Goal: Check status: Check status

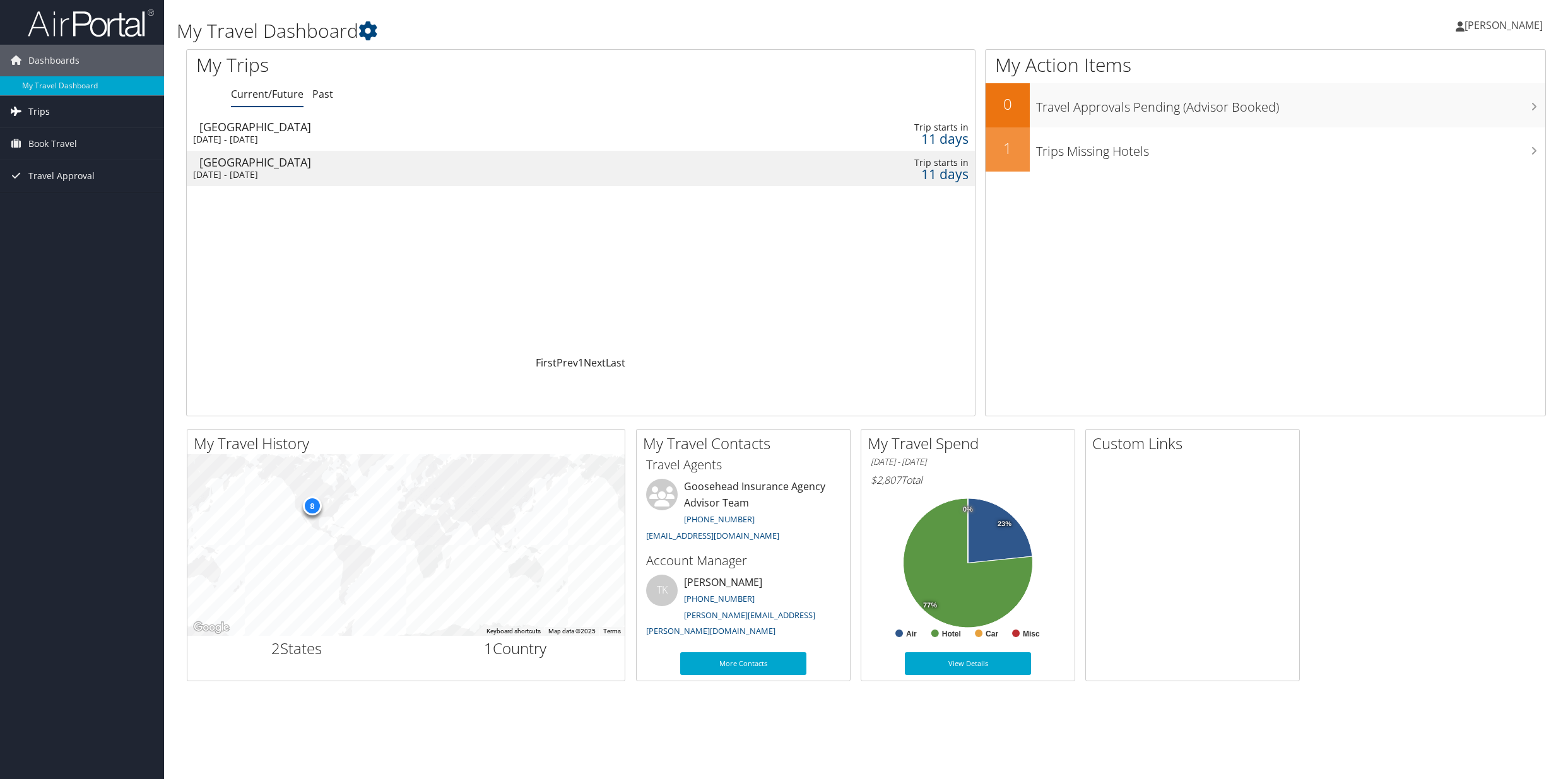
click at [34, 110] on span "Trips" at bounding box center [39, 112] width 22 height 32
click at [778, 283] on div "Loading... Dallas Sat 18 Oct 2025 - Sat 25 Oct 2025 Trip starts in 11 days Dall…" at bounding box center [580, 235] width 788 height 240
click at [389, 138] on div "[DATE] - [DATE]" at bounding box center [430, 139] width 474 height 11
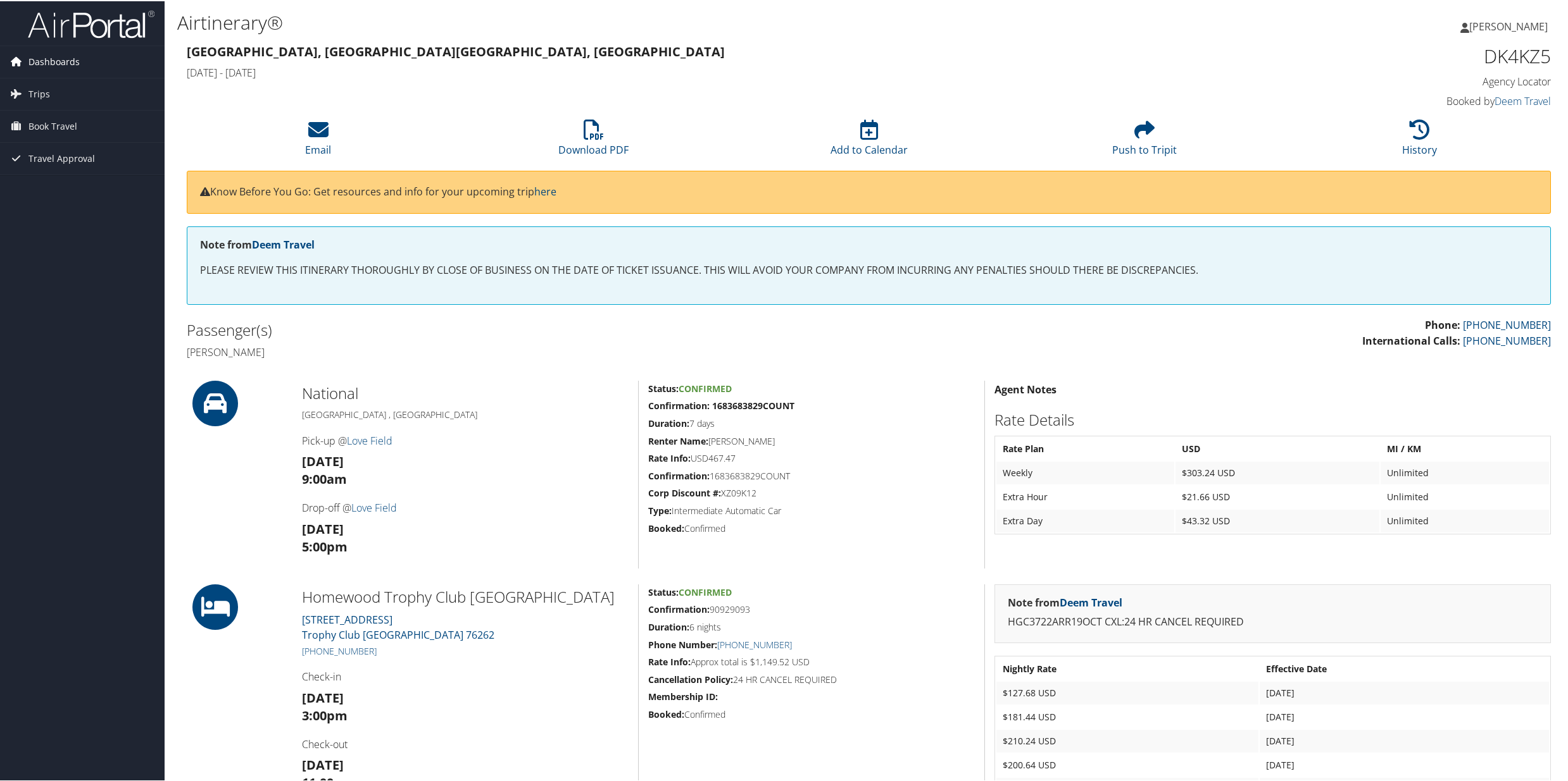
click at [66, 63] on span "Dashboards" at bounding box center [54, 60] width 51 height 32
click at [67, 87] on link "My Travel Dashboard" at bounding box center [82, 86] width 165 height 19
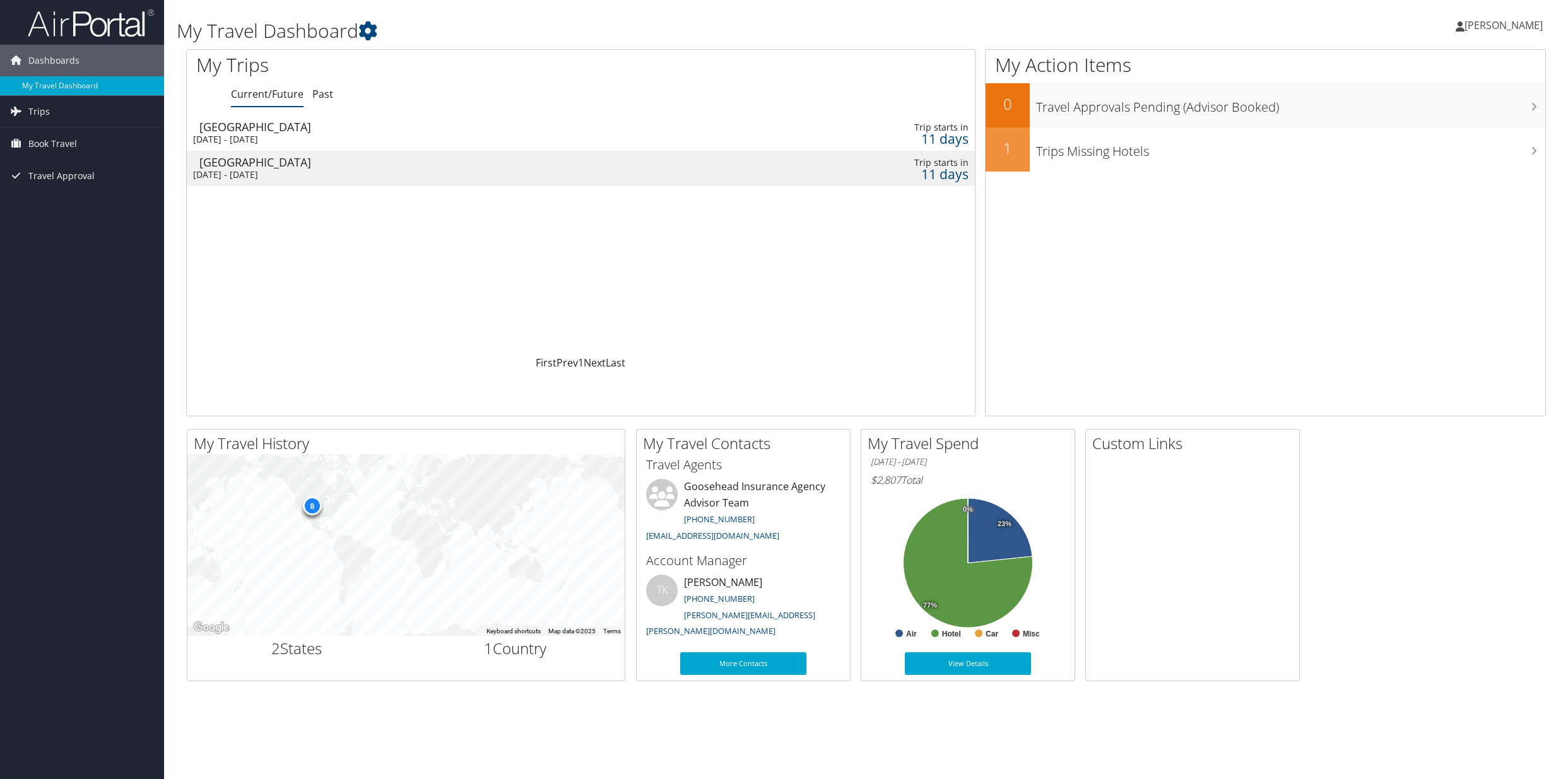
click at [580, 274] on div "Loading... [GEOGRAPHIC_DATA] [DATE] - [DATE] Trip starts [DATE] [GEOGRAPHIC_DAT…" at bounding box center [580, 235] width 788 height 240
click at [745, 329] on div "Loading... [GEOGRAPHIC_DATA] [DATE] - [DATE] Trip starts [DATE] [GEOGRAPHIC_DAT…" at bounding box center [580, 235] width 788 height 240
click at [50, 144] on span "Book Travel" at bounding box center [53, 144] width 49 height 32
click at [103, 207] on link "Book/Manage Online Trips" at bounding box center [82, 207] width 164 height 19
click at [86, 212] on link "Book/Manage Online Trips" at bounding box center [82, 207] width 164 height 19
